Goal: Task Accomplishment & Management: Manage account settings

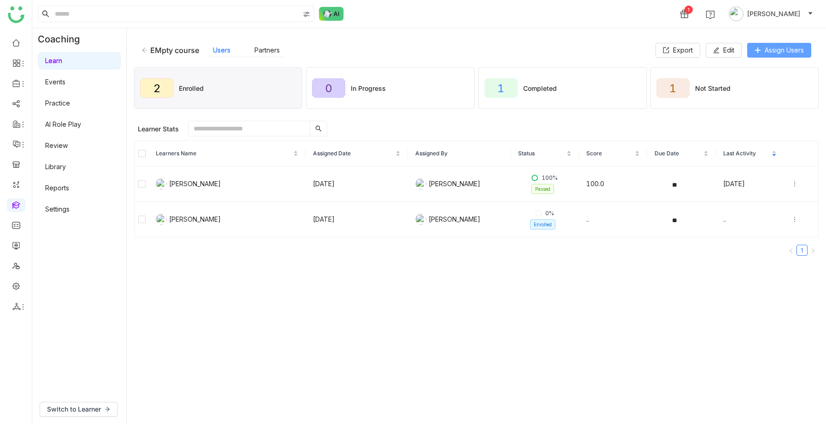
click at [778, 55] on span "Assign Users" at bounding box center [784, 50] width 39 height 10
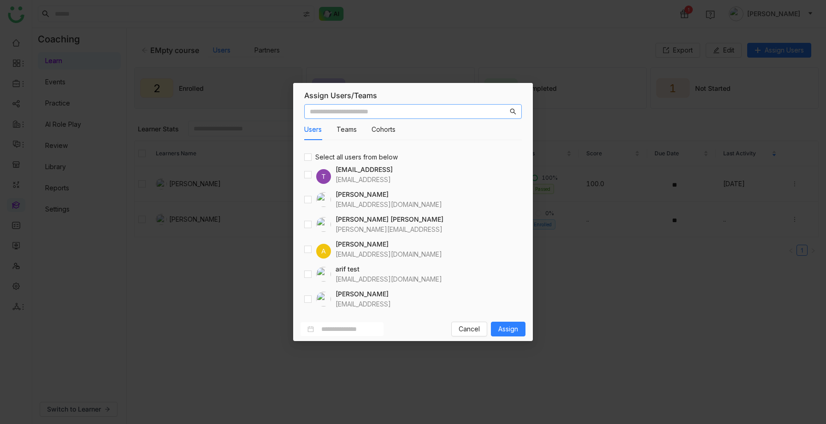
click at [205, 175] on nz-modal-container "Assign Users/Teams Users Teams Cohorts Select all users from below T [EMAIL_ADD…" at bounding box center [413, 212] width 826 height 424
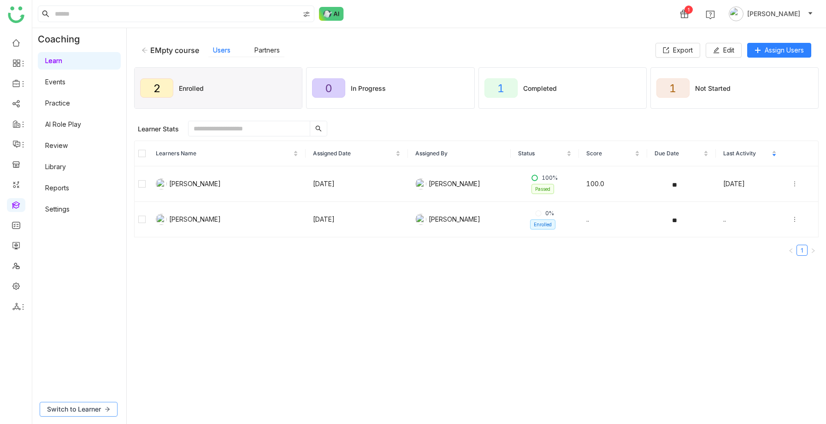
click at [71, 206] on span "Switch to Learner" at bounding box center [74, 409] width 54 height 10
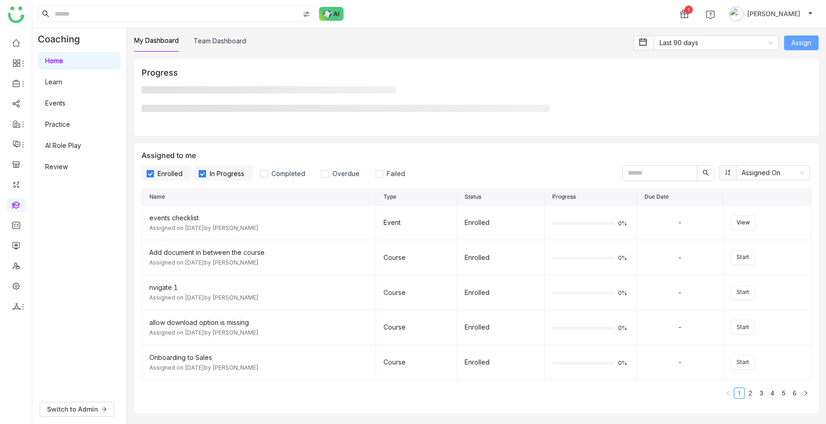
click at [802, 40] on span "Assign" at bounding box center [802, 43] width 20 height 10
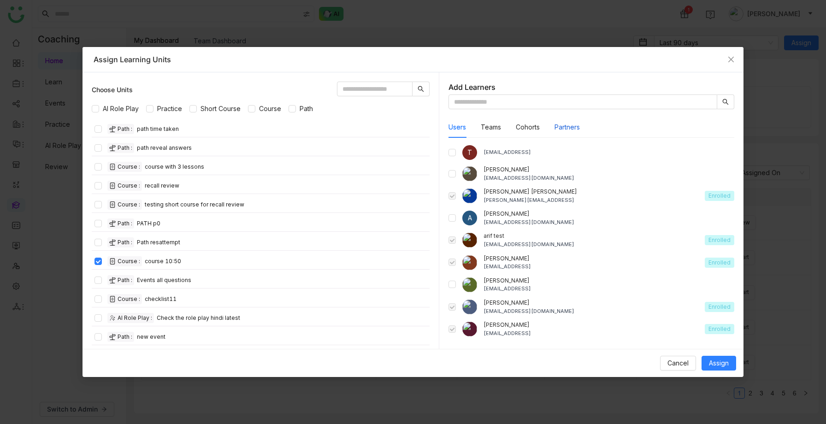
click at [575, 126] on button "Partners" at bounding box center [567, 127] width 25 height 10
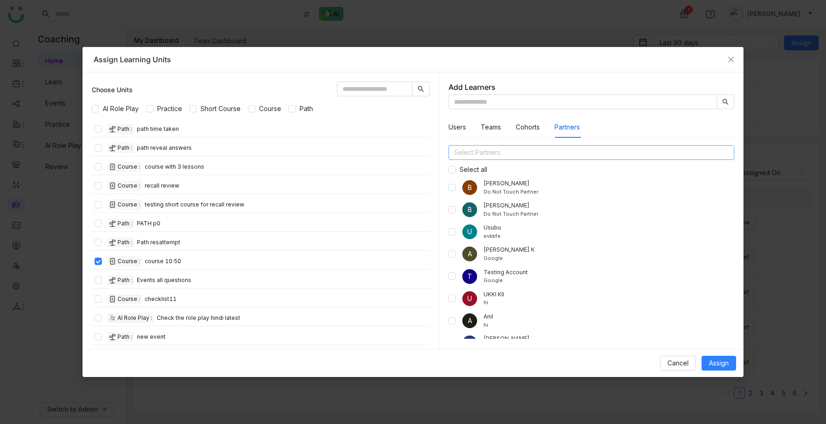
click at [531, 148] on nz-select-top-control "Select Partners" at bounding box center [591, 152] width 285 height 15
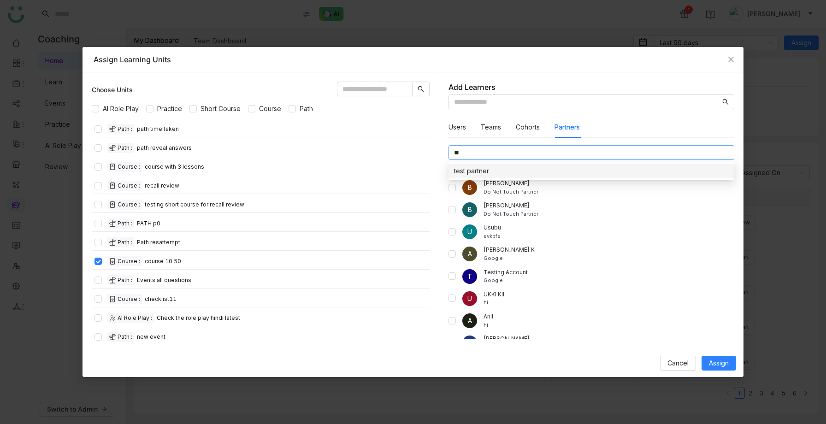
type input "*"
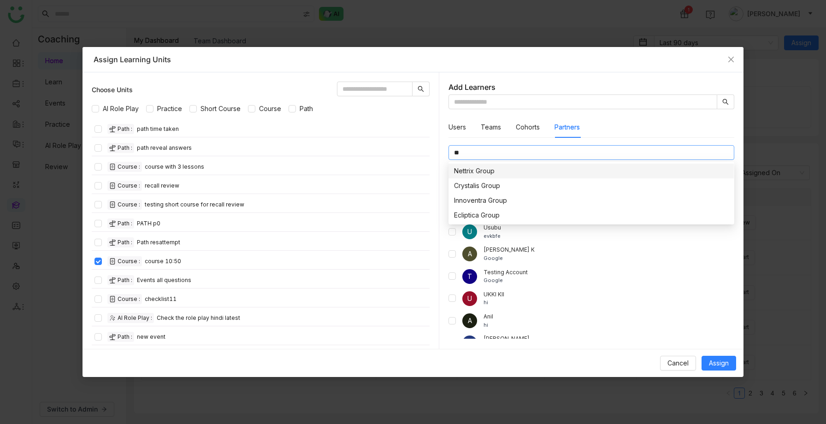
type input "*"
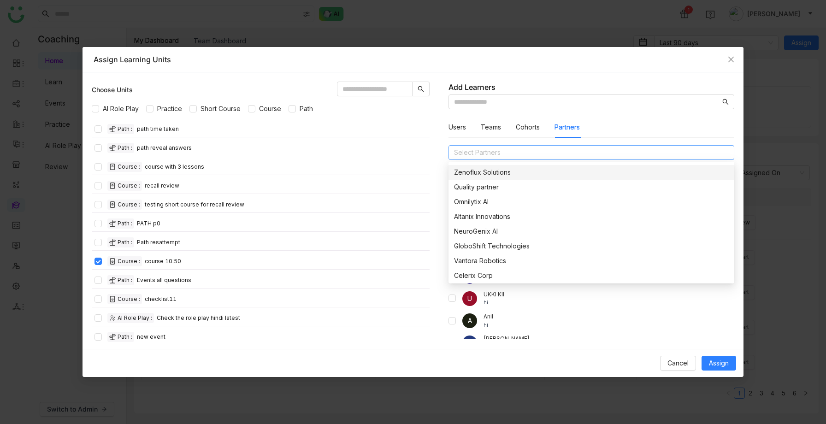
scroll to position [58, 0]
click at [732, 57] on icon "Close" at bounding box center [731, 59] width 7 height 7
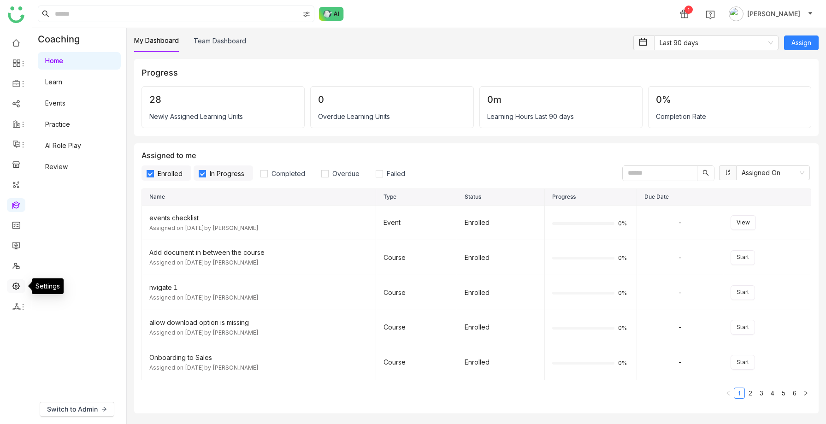
click at [20, 206] on link at bounding box center [16, 286] width 8 height 8
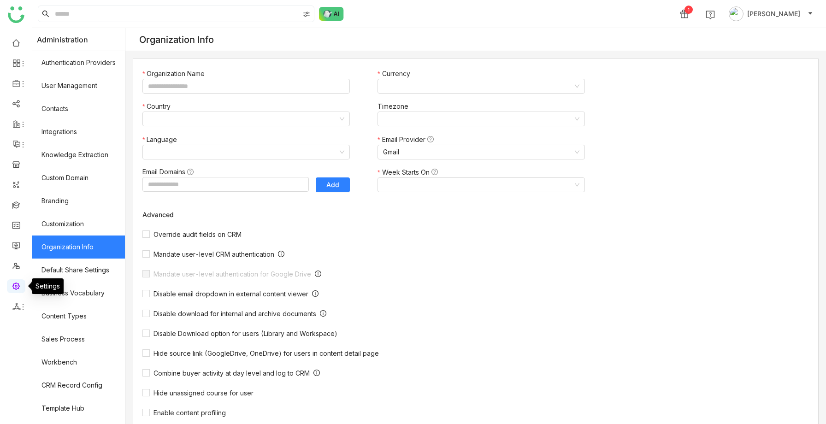
type input "*******"
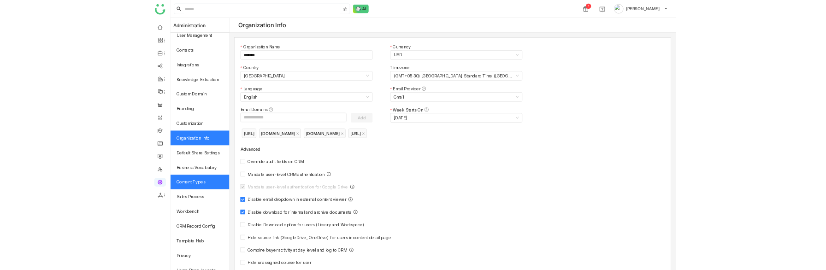
scroll to position [30, 0]
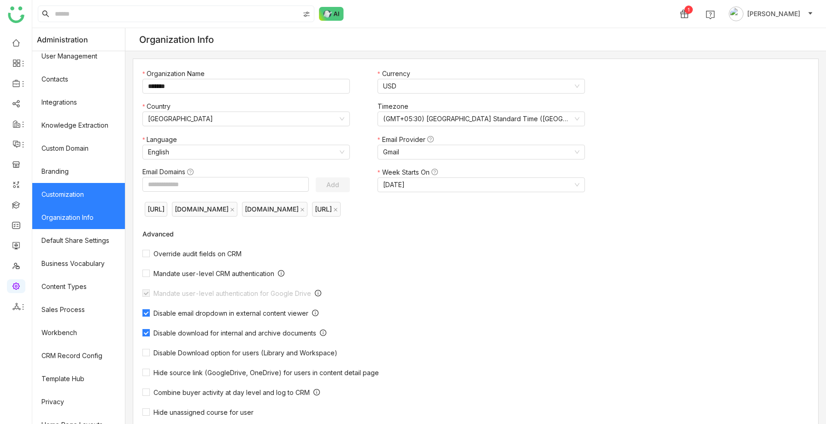
click at [78, 185] on link "Customization" at bounding box center [78, 194] width 93 height 23
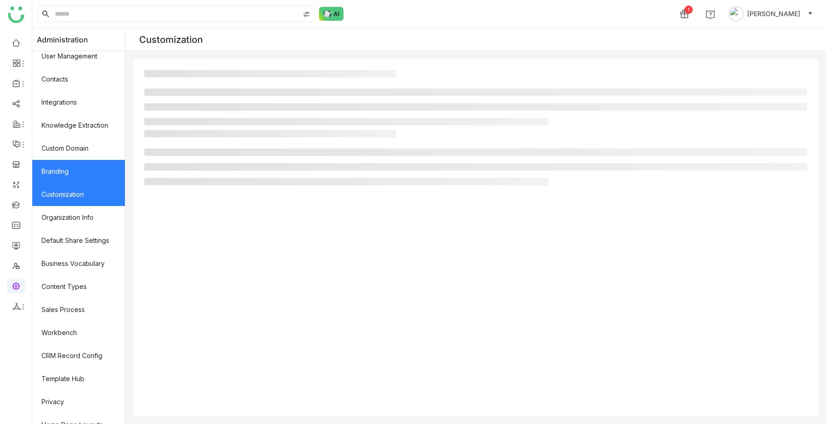
click at [77, 172] on link "Branding" at bounding box center [78, 171] width 93 height 23
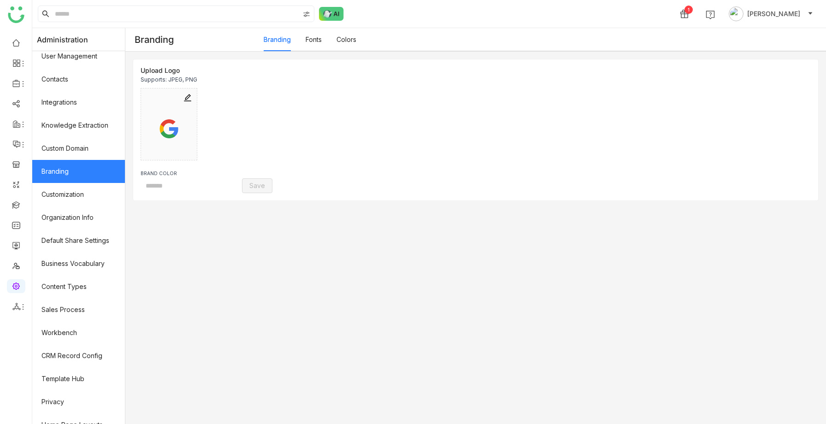
type input "*******"
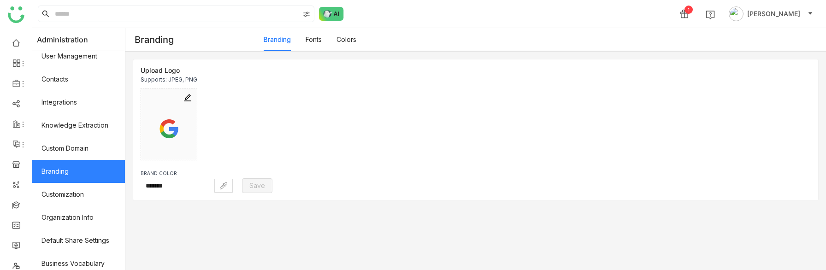
click at [346, 37] on link "Colors" at bounding box center [347, 40] width 20 height 8
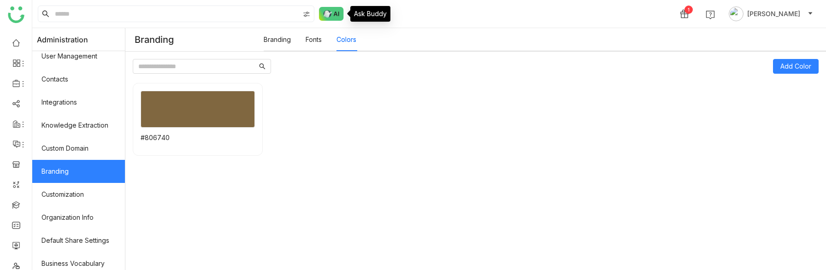
click at [338, 16] on img at bounding box center [331, 14] width 25 height 14
click at [325, 13] on img at bounding box center [331, 14] width 25 height 14
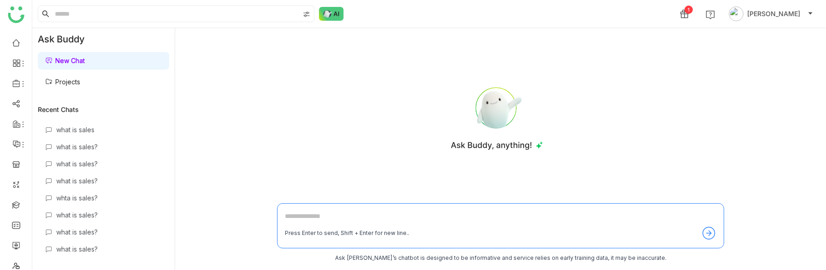
scroll to position [3834, 0]
click at [57, 81] on link "Projects" at bounding box center [62, 82] width 35 height 8
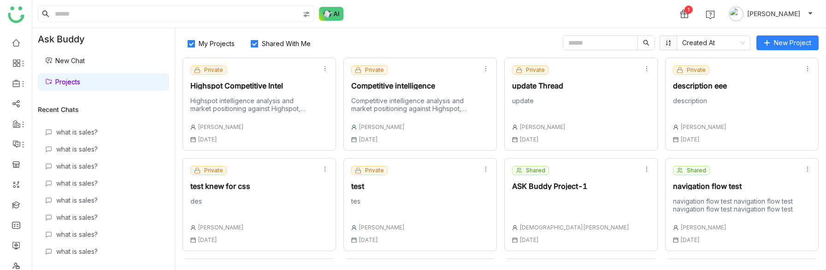
click at [226, 100] on div "Highspot intelligence analysis and market positioning against Highspot, curated…" at bounding box center [252, 105] width 124 height 16
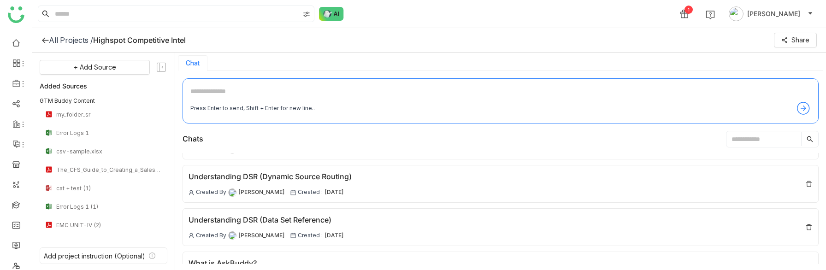
scroll to position [447, 0]
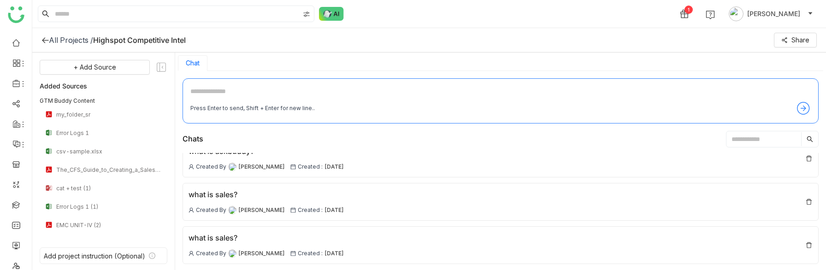
click at [43, 37] on icon at bounding box center [45, 39] width 7 height 7
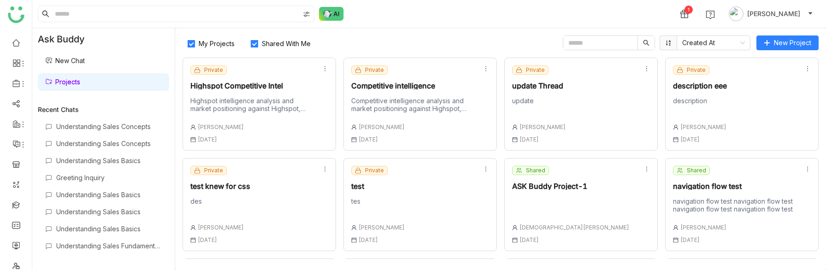
click at [396, 114] on div "Competitive intelligence analysis and market positioning against Highspot, cura…" at bounding box center [413, 106] width 124 height 19
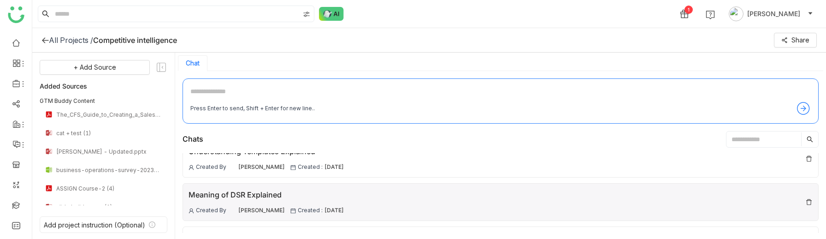
scroll to position [1865, 0]
